Goal: Task Accomplishment & Management: Use online tool/utility

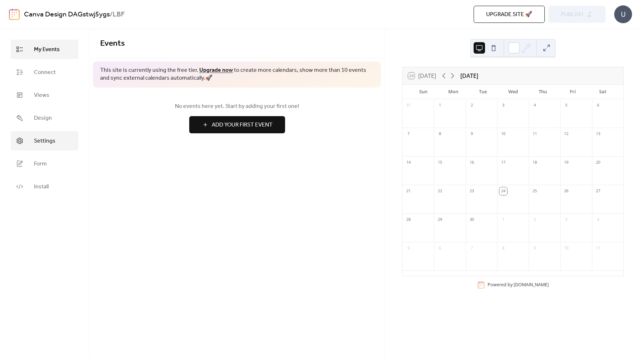
click at [27, 147] on link "Settings" at bounding box center [45, 140] width 68 height 19
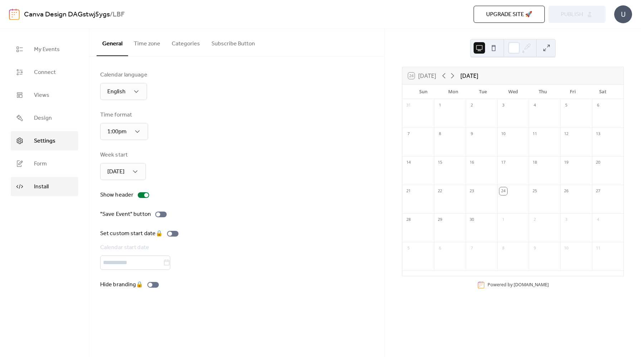
click at [38, 184] on span "Install" at bounding box center [41, 187] width 15 height 9
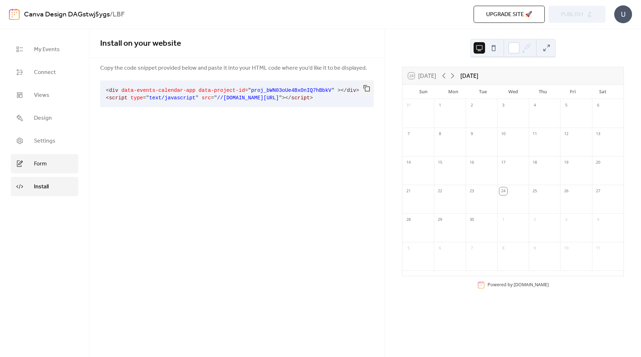
click at [45, 164] on span "Form" at bounding box center [40, 164] width 13 height 9
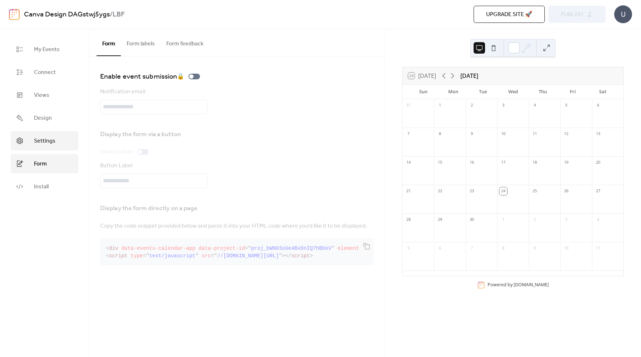
click at [61, 135] on link "Settings" at bounding box center [45, 140] width 68 height 19
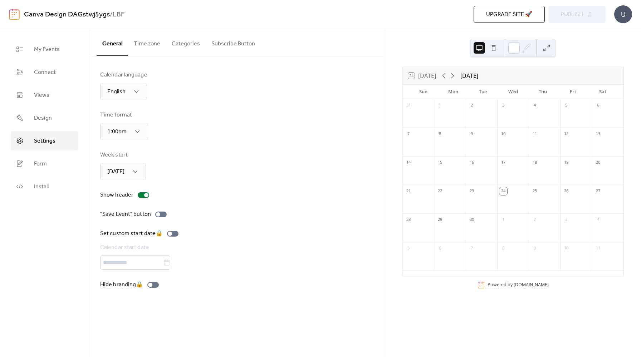
click at [242, 45] on button "Subscribe Button" at bounding box center [233, 42] width 55 height 26
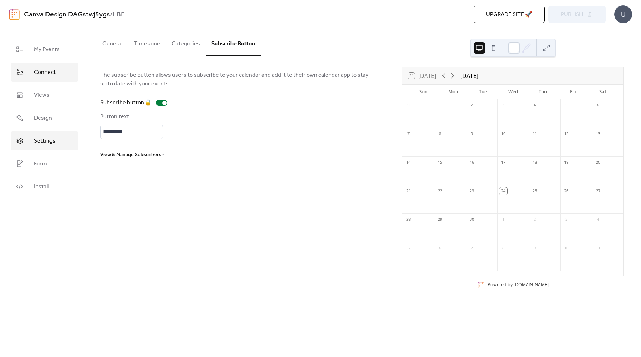
click at [45, 68] on span "Connect" at bounding box center [45, 72] width 22 height 9
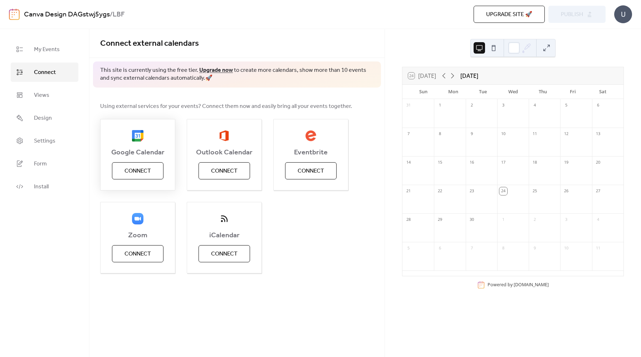
click at [149, 170] on span "Connect" at bounding box center [137, 171] width 26 height 9
click at [339, 232] on div "Google Calendar Connect Outlook Calendar Connect Eventbrite Connect Zoom Connec…" at bounding box center [237, 196] width 274 height 155
click at [141, 170] on span "Connect" at bounding box center [137, 171] width 26 height 9
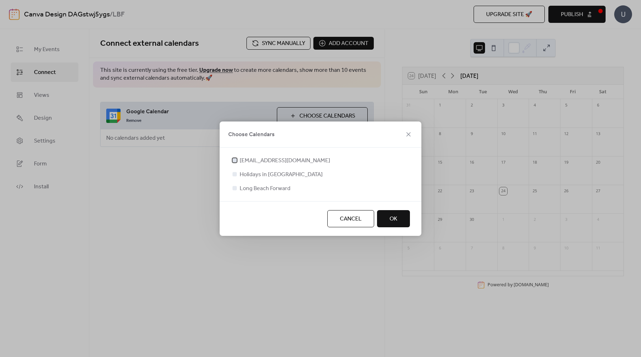
click at [234, 160] on div at bounding box center [234, 160] width 4 height 4
click at [235, 187] on div at bounding box center [234, 188] width 4 height 4
click at [235, 188] on div at bounding box center [234, 188] width 4 height 4
click at [392, 223] on span "OK" at bounding box center [393, 219] width 8 height 9
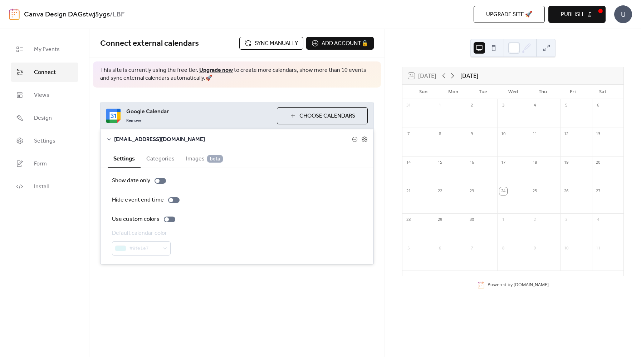
click at [160, 161] on button "Categories" at bounding box center [161, 159] width 40 height 18
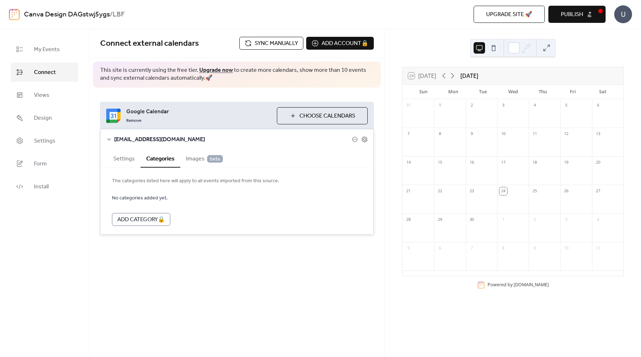
click at [194, 161] on span "Images beta" at bounding box center [204, 159] width 37 height 9
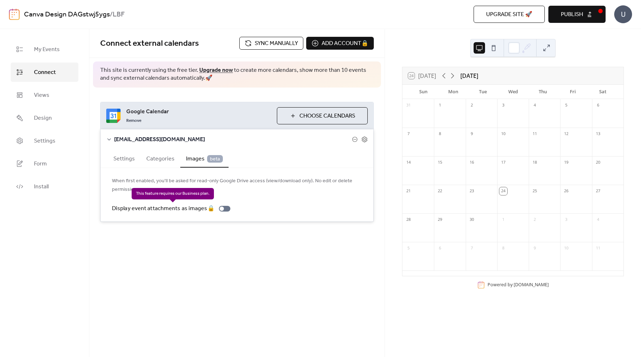
click at [225, 210] on div "Display event attachments as images 🔒" at bounding box center [172, 209] width 121 height 9
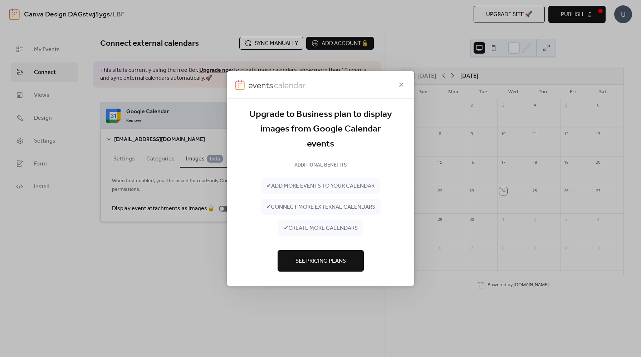
click at [316, 257] on span "See Pricing Plans" at bounding box center [320, 261] width 50 height 9
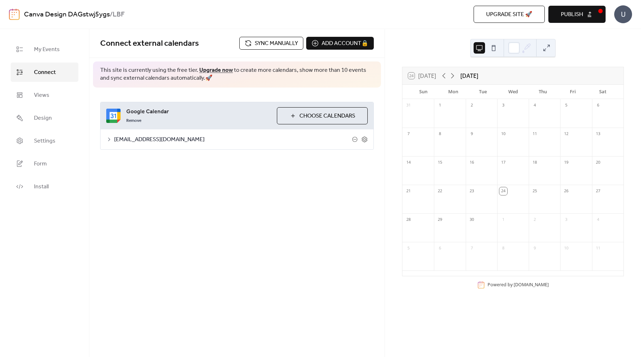
click at [115, 136] on span "accounts@lbforward.org" at bounding box center [233, 140] width 238 height 9
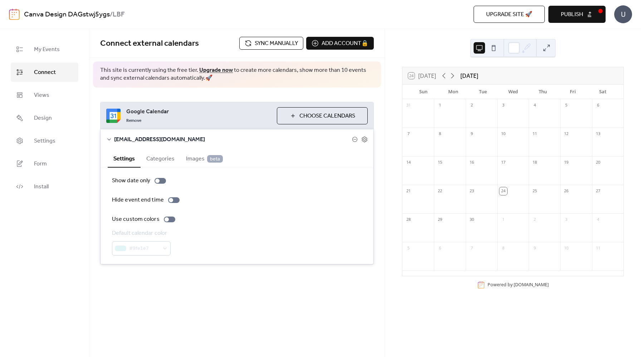
click at [158, 158] on button "Categories" at bounding box center [161, 159] width 40 height 18
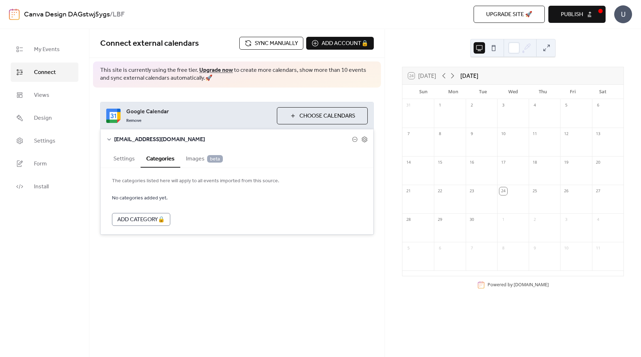
click at [118, 160] on button "Settings" at bounding box center [124, 159] width 33 height 18
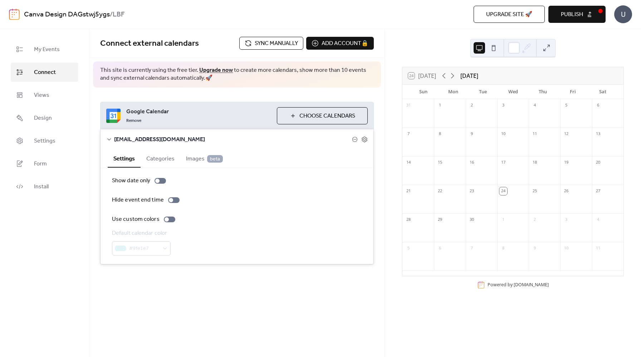
click at [110, 139] on icon at bounding box center [109, 139] width 4 height 2
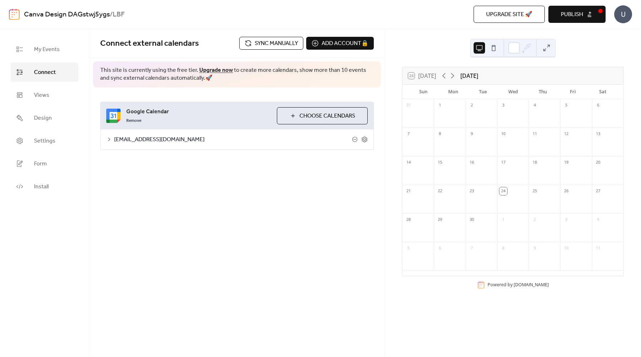
click at [319, 108] on button "Choose Calendars" at bounding box center [322, 115] width 91 height 17
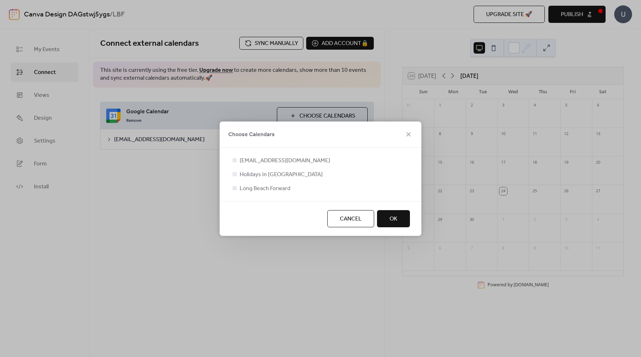
click at [235, 187] on div at bounding box center [234, 188] width 4 height 4
click at [235, 159] on icon at bounding box center [234, 160] width 3 height 3
click at [236, 188] on div at bounding box center [234, 188] width 4 height 4
click at [403, 222] on button "OK" at bounding box center [393, 218] width 33 height 17
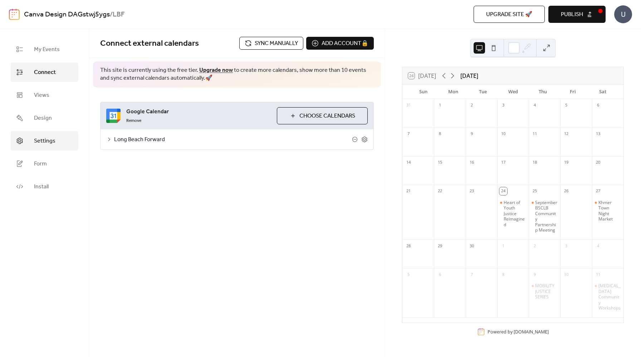
click at [46, 137] on span "Settings" at bounding box center [44, 141] width 21 height 9
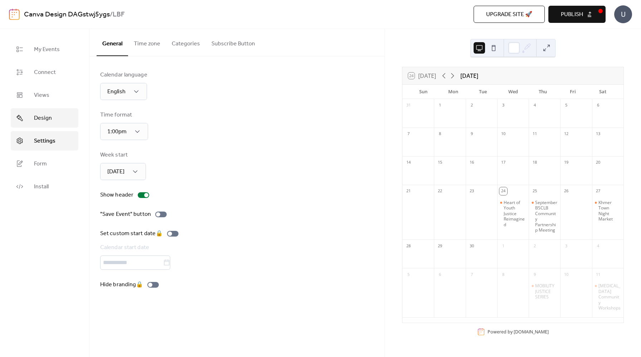
click at [43, 121] on span "Design" at bounding box center [43, 118] width 18 height 9
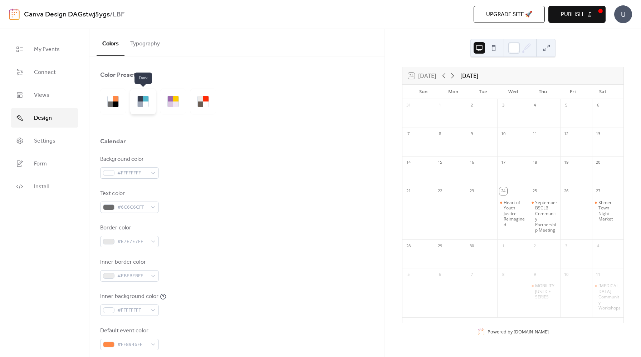
click at [140, 106] on div at bounding box center [140, 104] width 5 height 5
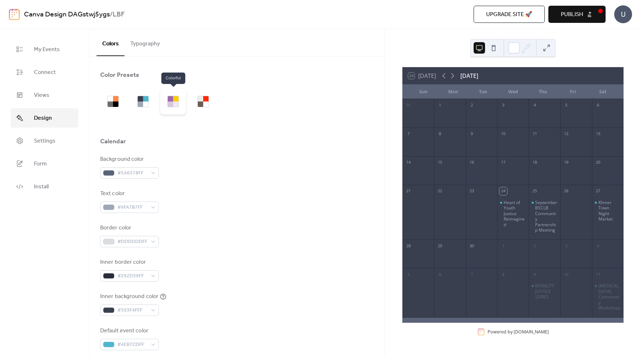
click at [176, 103] on div at bounding box center [175, 104] width 5 height 5
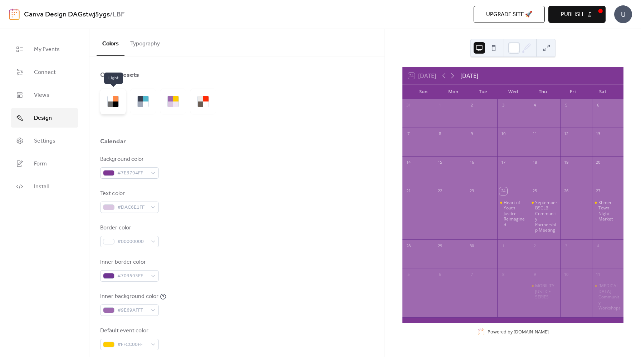
click at [107, 98] on div at bounding box center [113, 102] width 26 height 26
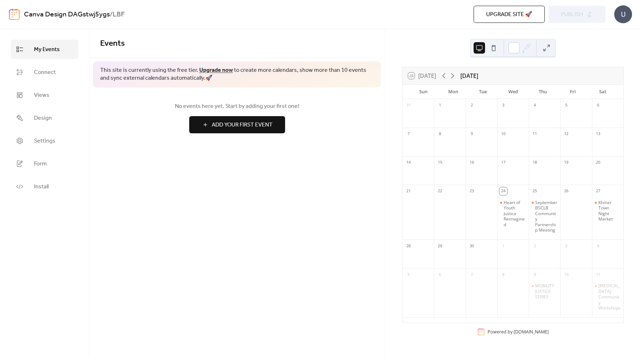
click at [495, 46] on button at bounding box center [493, 47] width 11 height 11
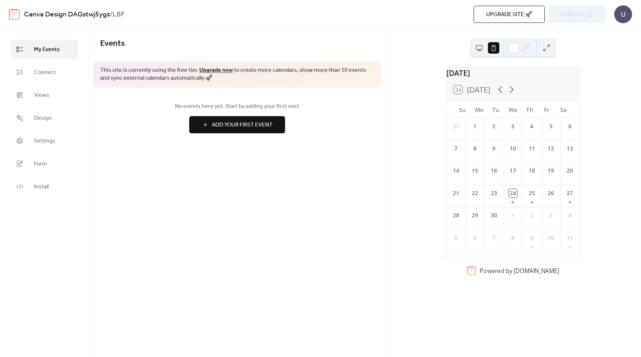
click at [480, 47] on button at bounding box center [479, 47] width 11 height 11
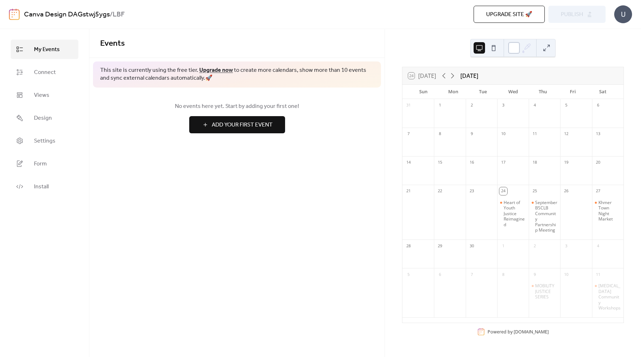
click at [513, 47] on div at bounding box center [513, 47] width 11 height 11
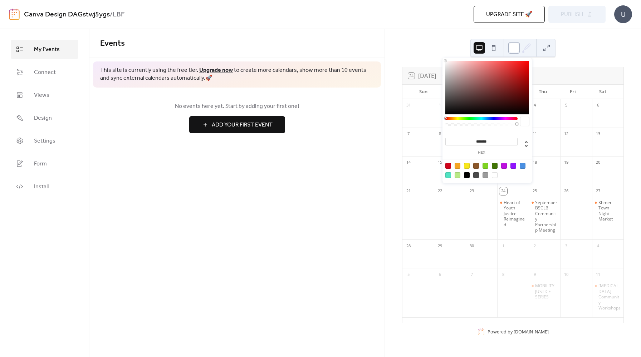
click at [513, 47] on div at bounding box center [513, 47] width 11 height 11
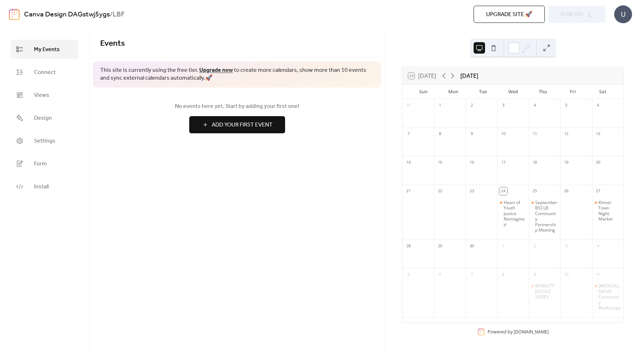
click at [549, 47] on button at bounding box center [546, 47] width 11 height 11
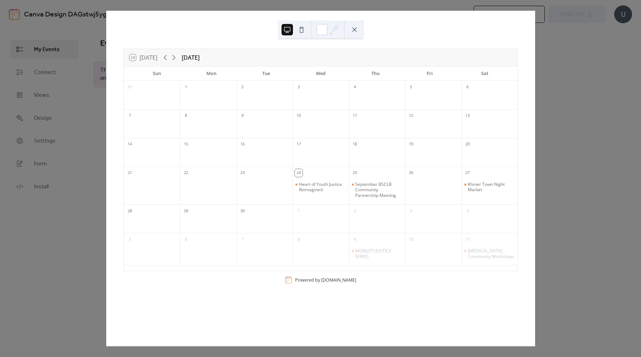
click at [354, 32] on button at bounding box center [354, 29] width 11 height 11
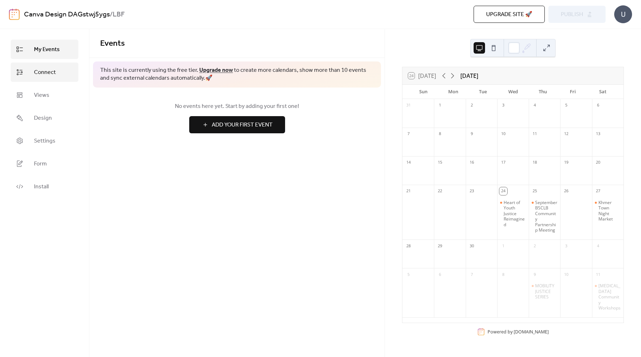
click at [50, 77] on span "Connect" at bounding box center [45, 72] width 22 height 9
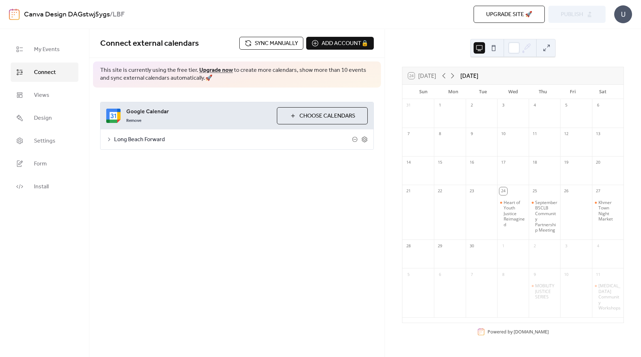
click at [263, 47] on span "Sync manually" at bounding box center [276, 43] width 43 height 9
click at [580, 19] on span "Publish" at bounding box center [572, 14] width 22 height 9
click at [366, 142] on icon at bounding box center [364, 139] width 6 height 6
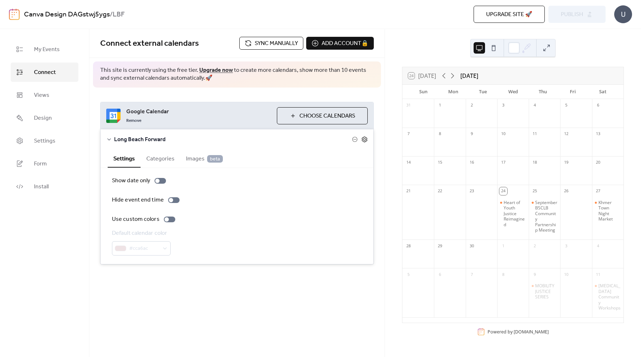
click at [366, 142] on icon at bounding box center [364, 139] width 6 height 6
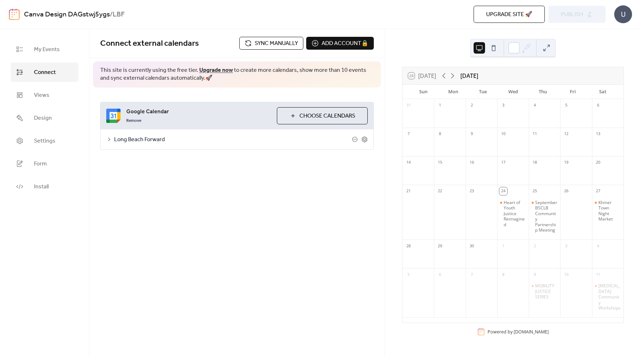
click at [367, 135] on div "Long Beach Forward" at bounding box center [237, 139] width 273 height 20
click at [367, 137] on icon at bounding box center [364, 139] width 6 height 6
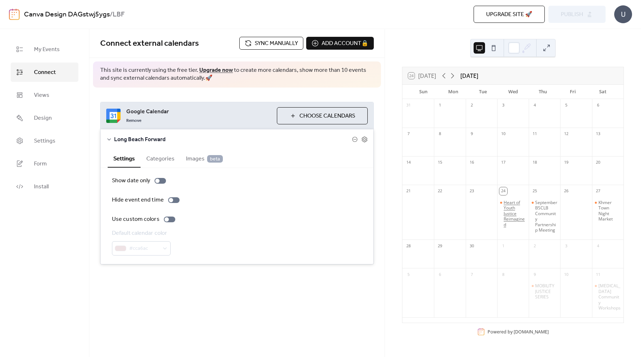
click at [511, 209] on div "Heart of Youth Justice Reimagined" at bounding box center [515, 214] width 22 height 28
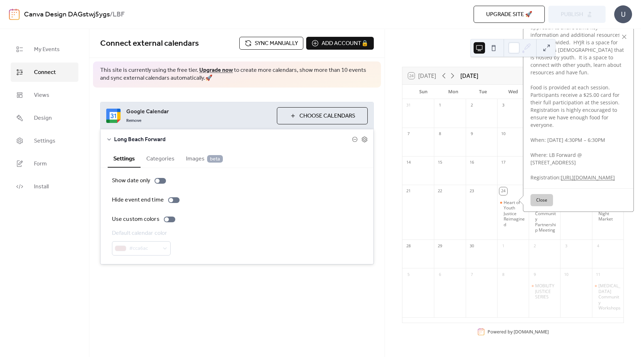
scroll to position [123, 0]
click at [290, 309] on div "Connect external calendars Sync manually Add account 🔒 🔒 This site is currently…" at bounding box center [236, 193] width 295 height 328
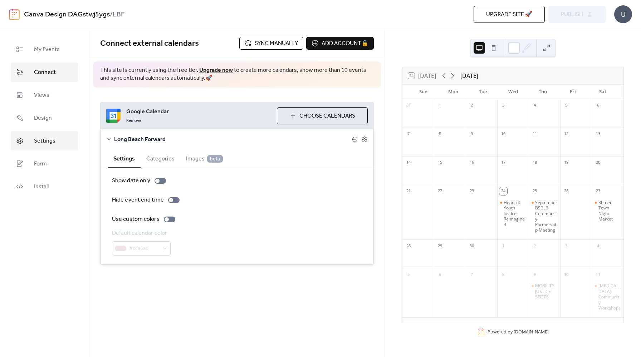
click at [57, 140] on link "Settings" at bounding box center [45, 140] width 68 height 19
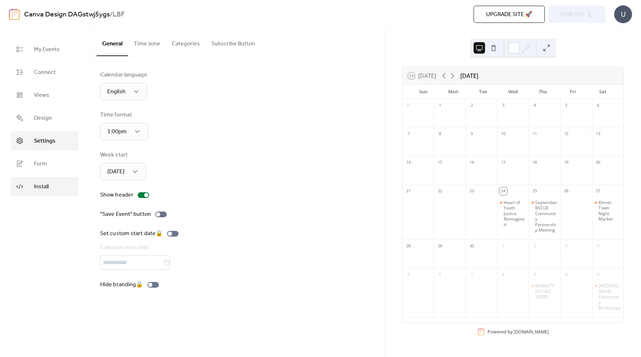
click at [41, 185] on span "Install" at bounding box center [41, 187] width 15 height 9
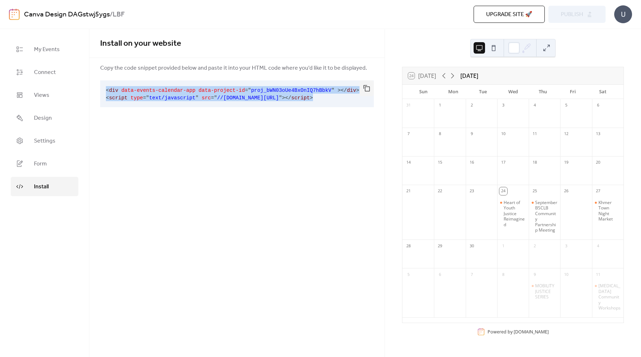
drag, startPoint x: 359, startPoint y: 97, endPoint x: 103, endPoint y: 90, distance: 256.2
click at [103, 90] on pre "< div data-events-calendar-app data-project-id = " proj_bWN03oUe4BxOnIQ7hBbkV "…" at bounding box center [231, 93] width 262 height 27
copy code "< div data-events-calendar-app data-project-id = " proj_bWN03oUe4BxOnIQ7hBbkV "…"
